Goal: Navigation & Orientation: Find specific page/section

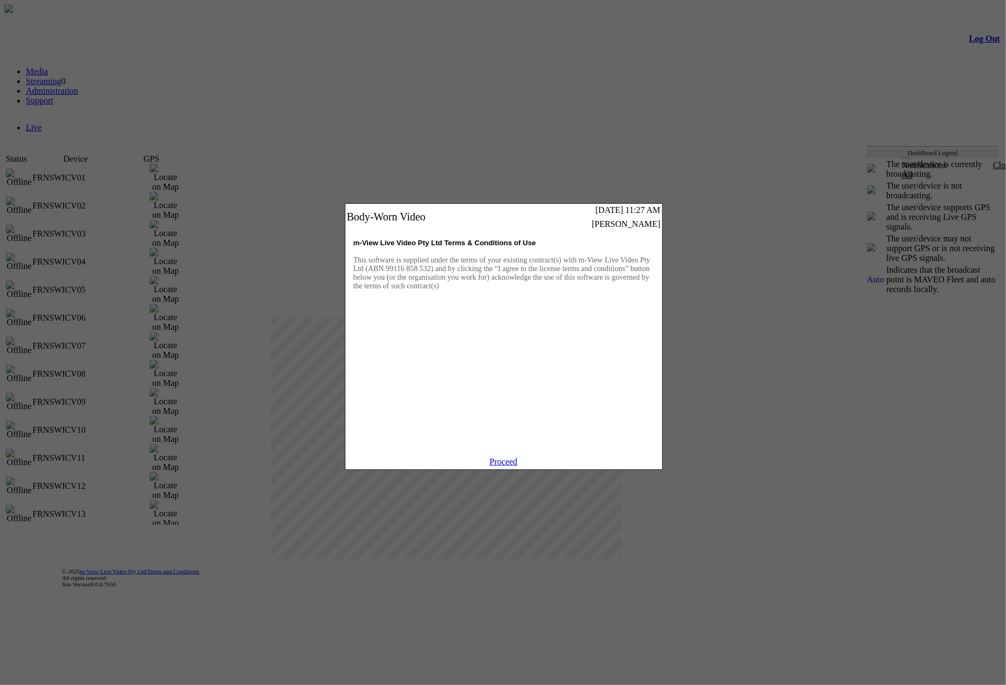
click at [506, 466] on link "Proceed" at bounding box center [504, 461] width 28 height 9
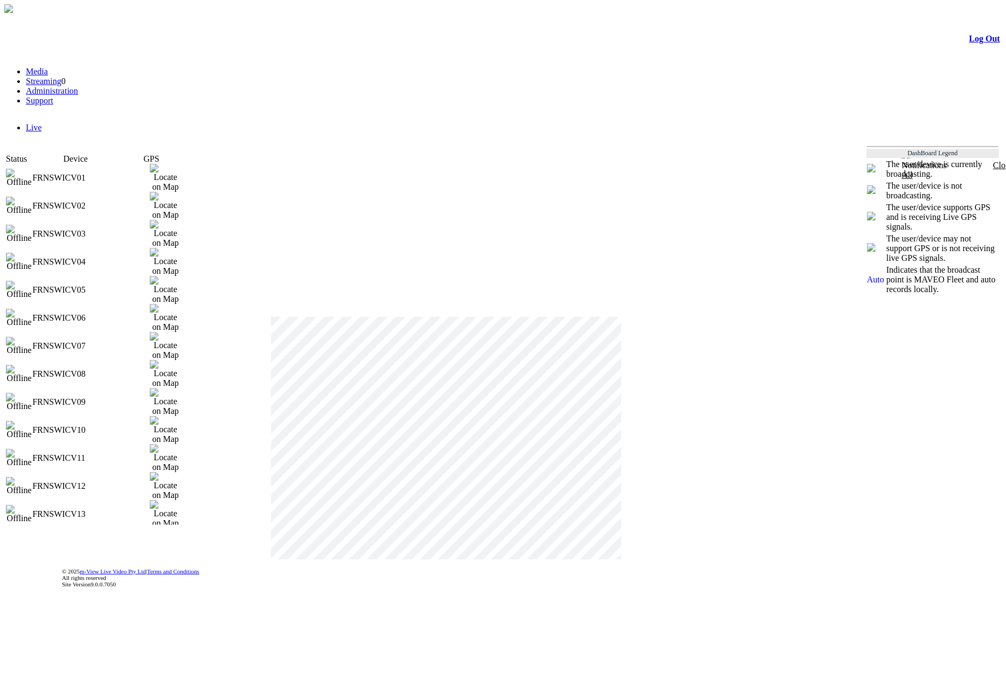
click at [48, 76] on link "Media" at bounding box center [37, 71] width 22 height 9
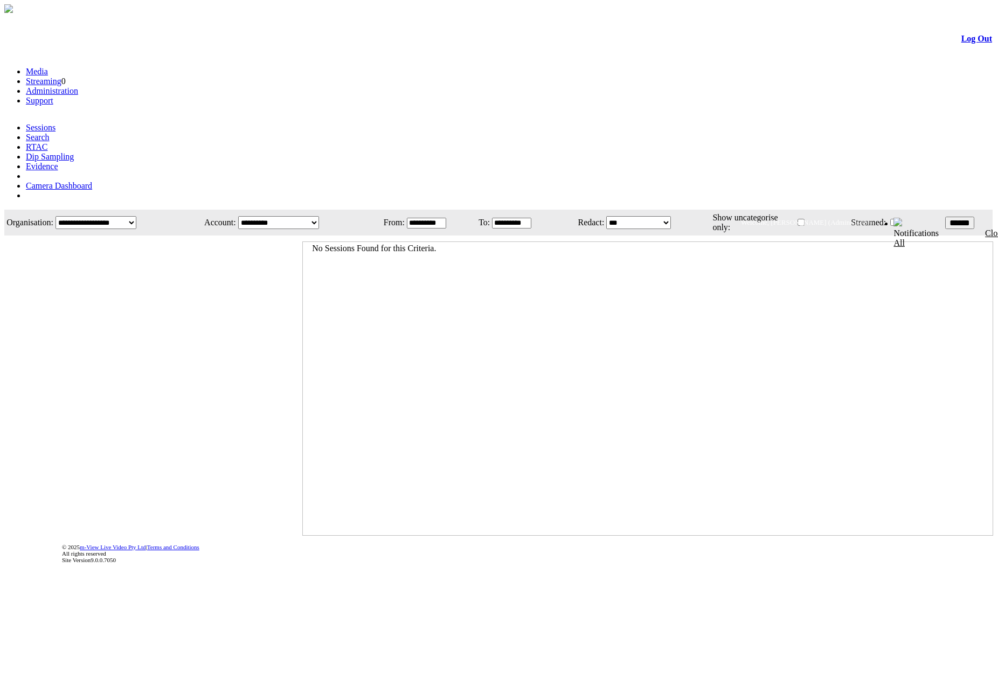
click at [61, 86] on link "Streaming" at bounding box center [44, 81] width 36 height 9
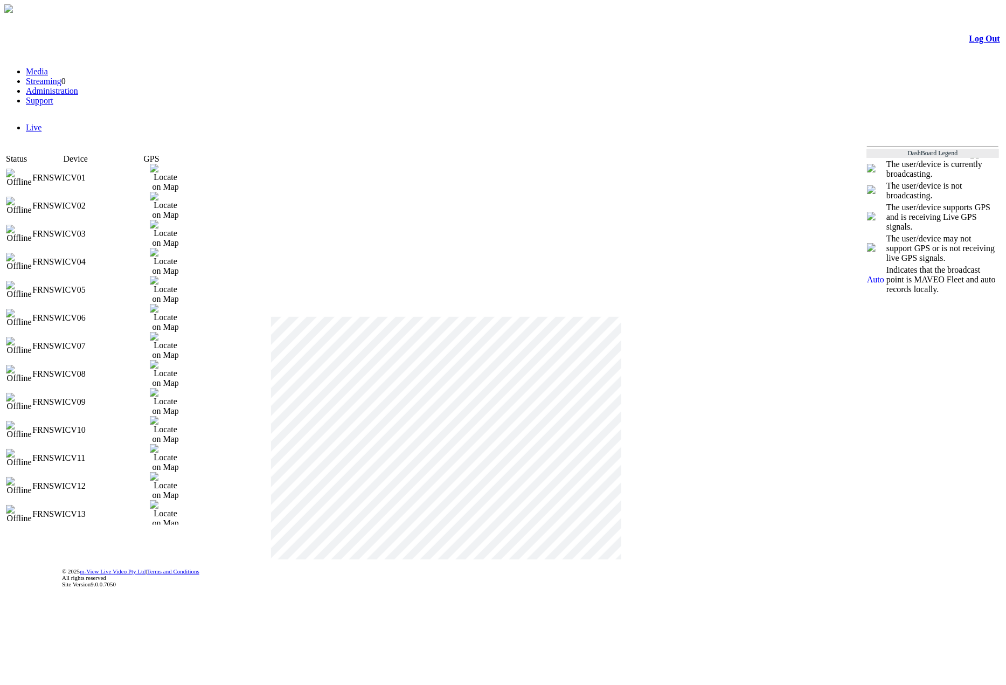
click at [270, 194] on td "Click the download button to upgrade the activeX latest version download ×" at bounding box center [533, 316] width 526 height 324
drag, startPoint x: 198, startPoint y: 177, endPoint x: 209, endPoint y: 150, distance: 29.2
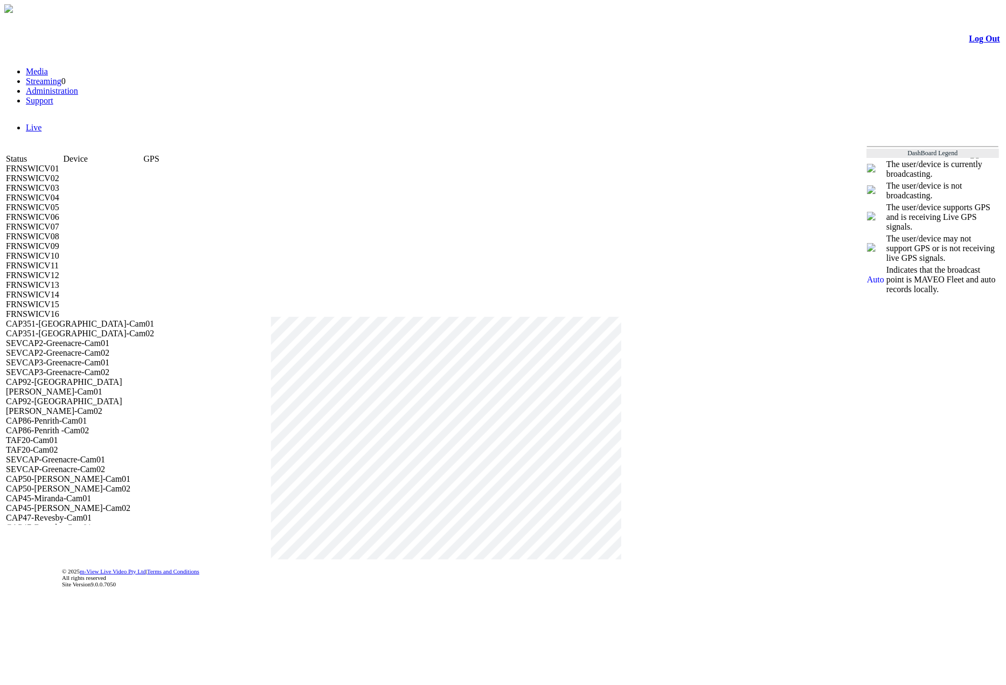
scroll to position [356, 0]
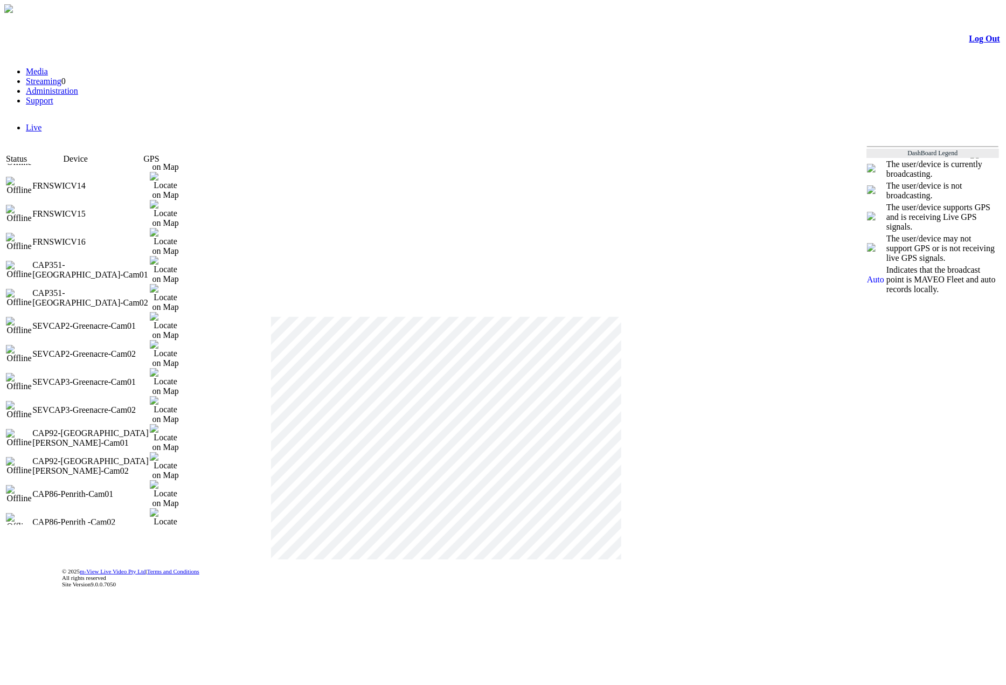
click at [339, 18] on div at bounding box center [503, 18] width 994 height 0
